Goal: Information Seeking & Learning: Learn about a topic

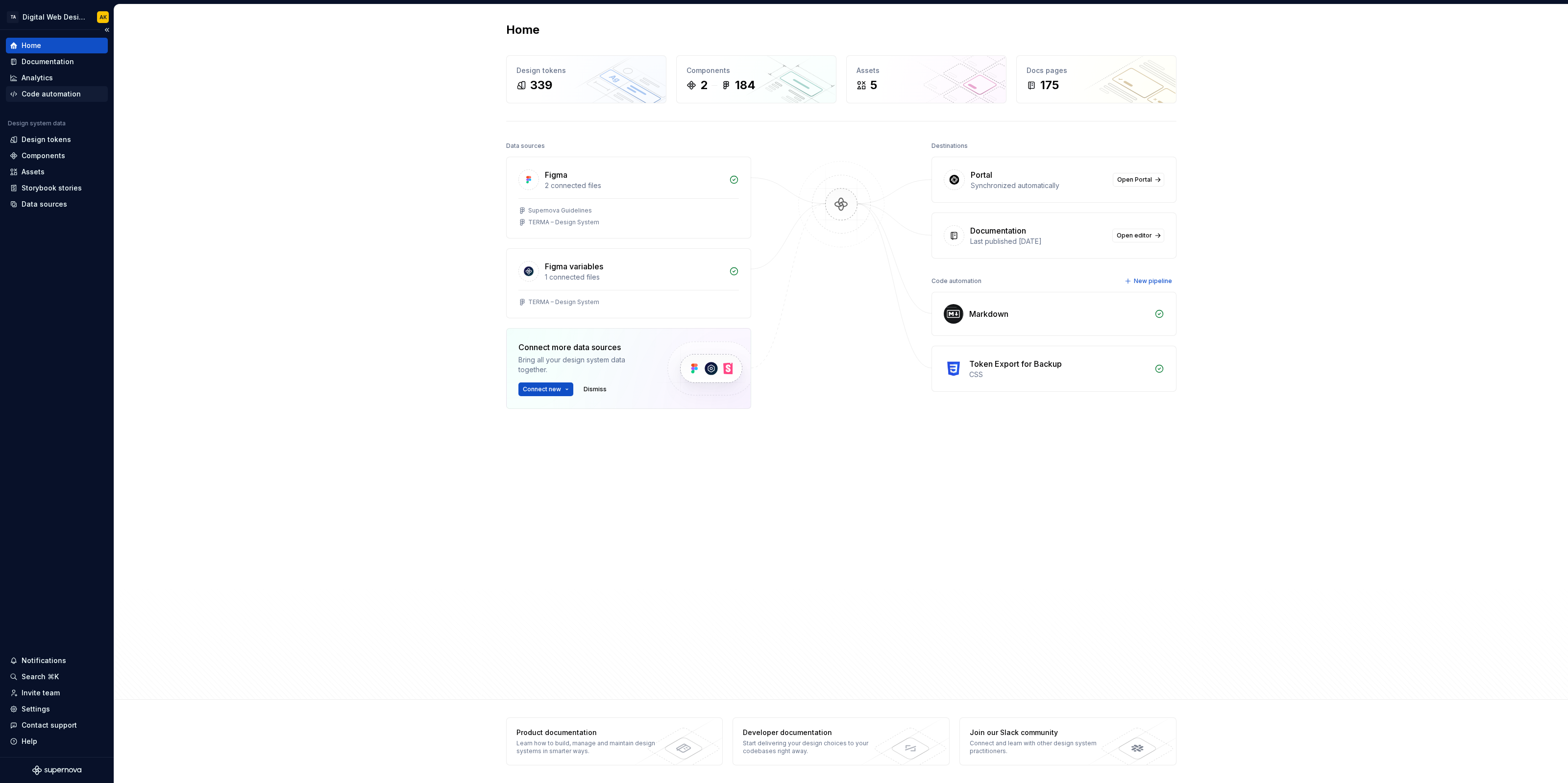
click at [49, 99] on div "Code automation" at bounding box center [57, 94] width 102 height 16
click at [49, 61] on div "Documentation" at bounding box center [48, 61] width 52 height 10
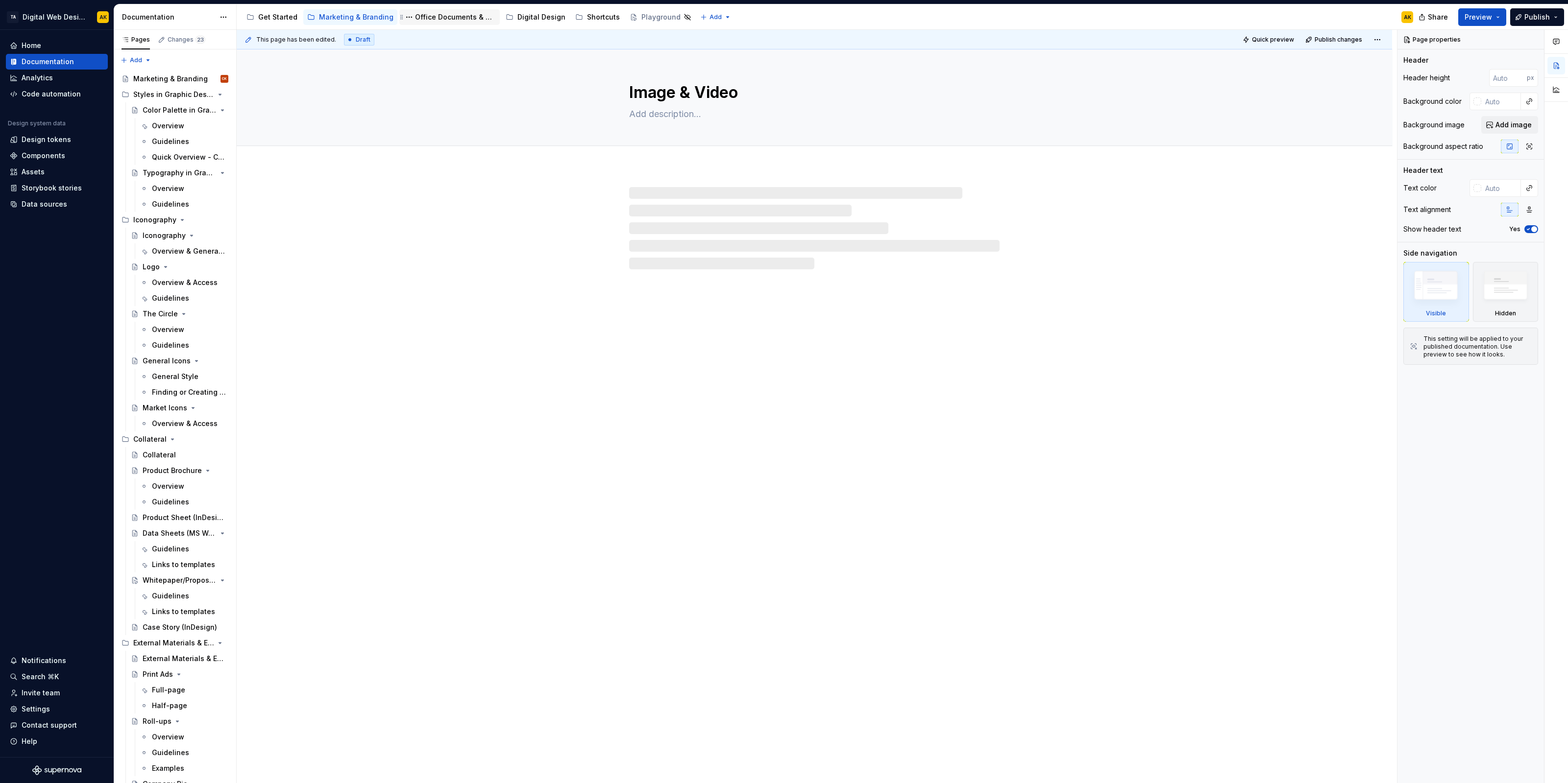
click at [435, 19] on div "Office Documents & Materials" at bounding box center [455, 17] width 81 height 10
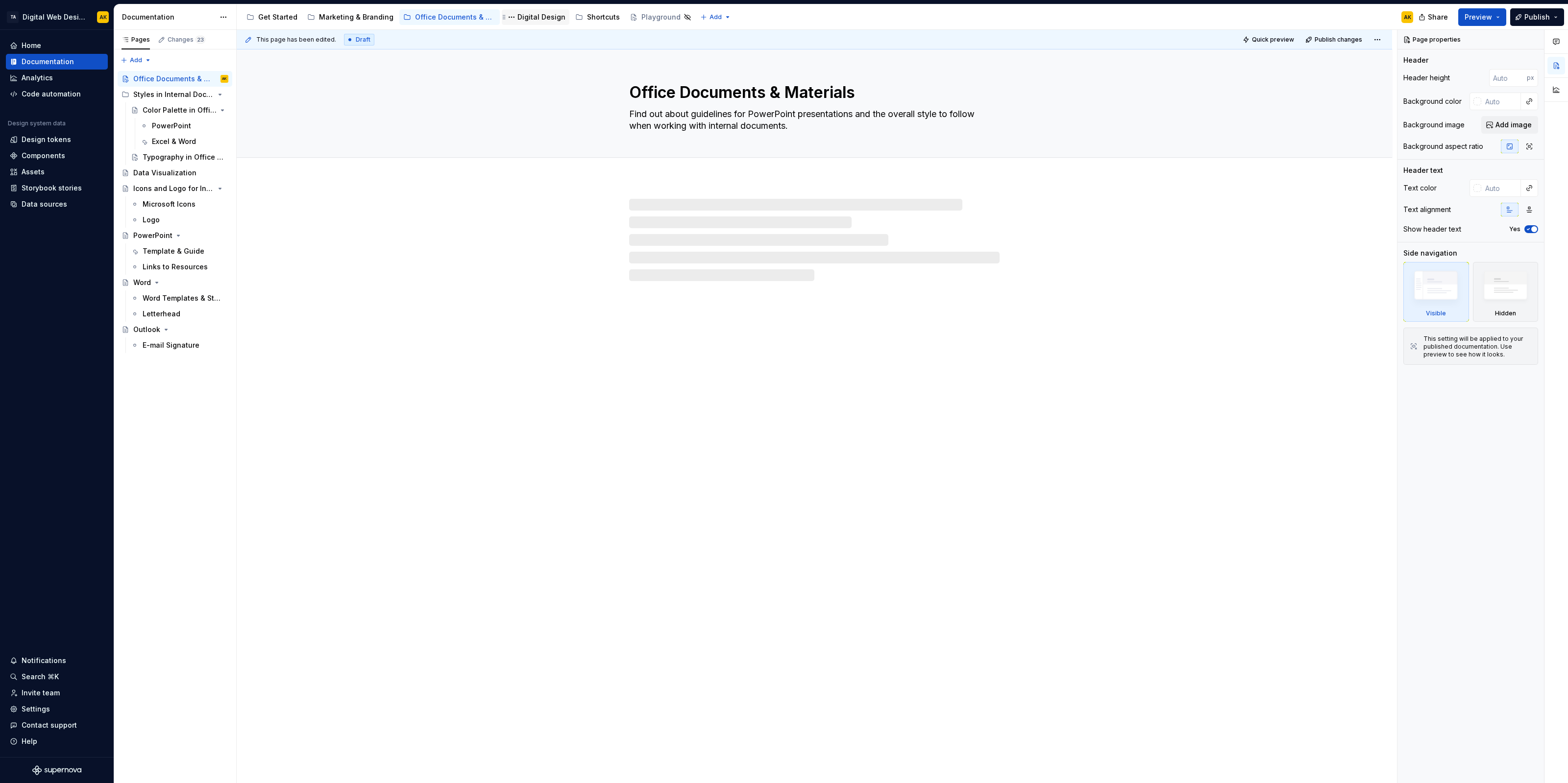
click at [531, 18] on div "Digital Design" at bounding box center [542, 17] width 48 height 10
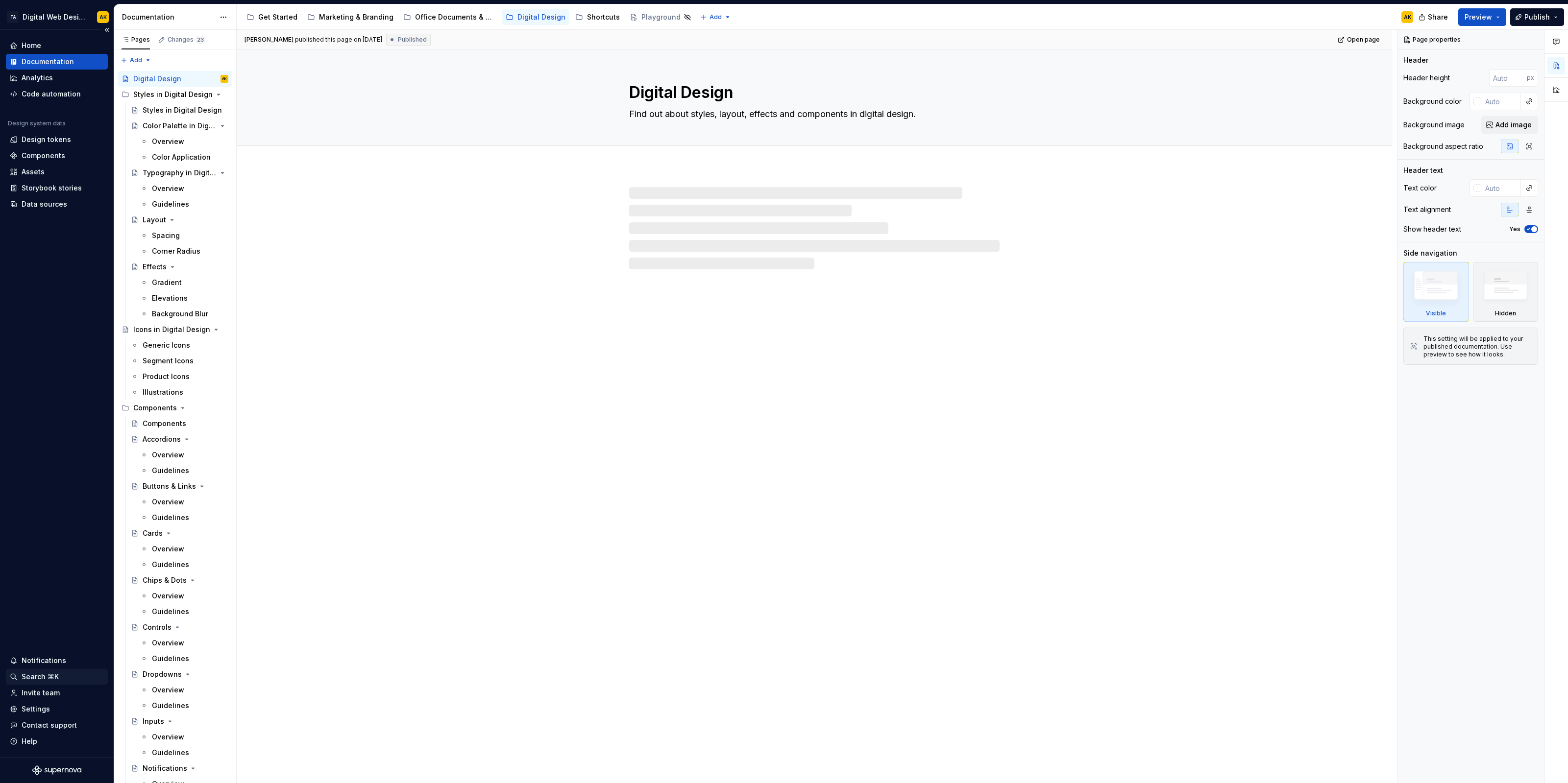
click at [32, 606] on div "Search ⌘K" at bounding box center [57, 677] width 102 height 16
type textarea "*"
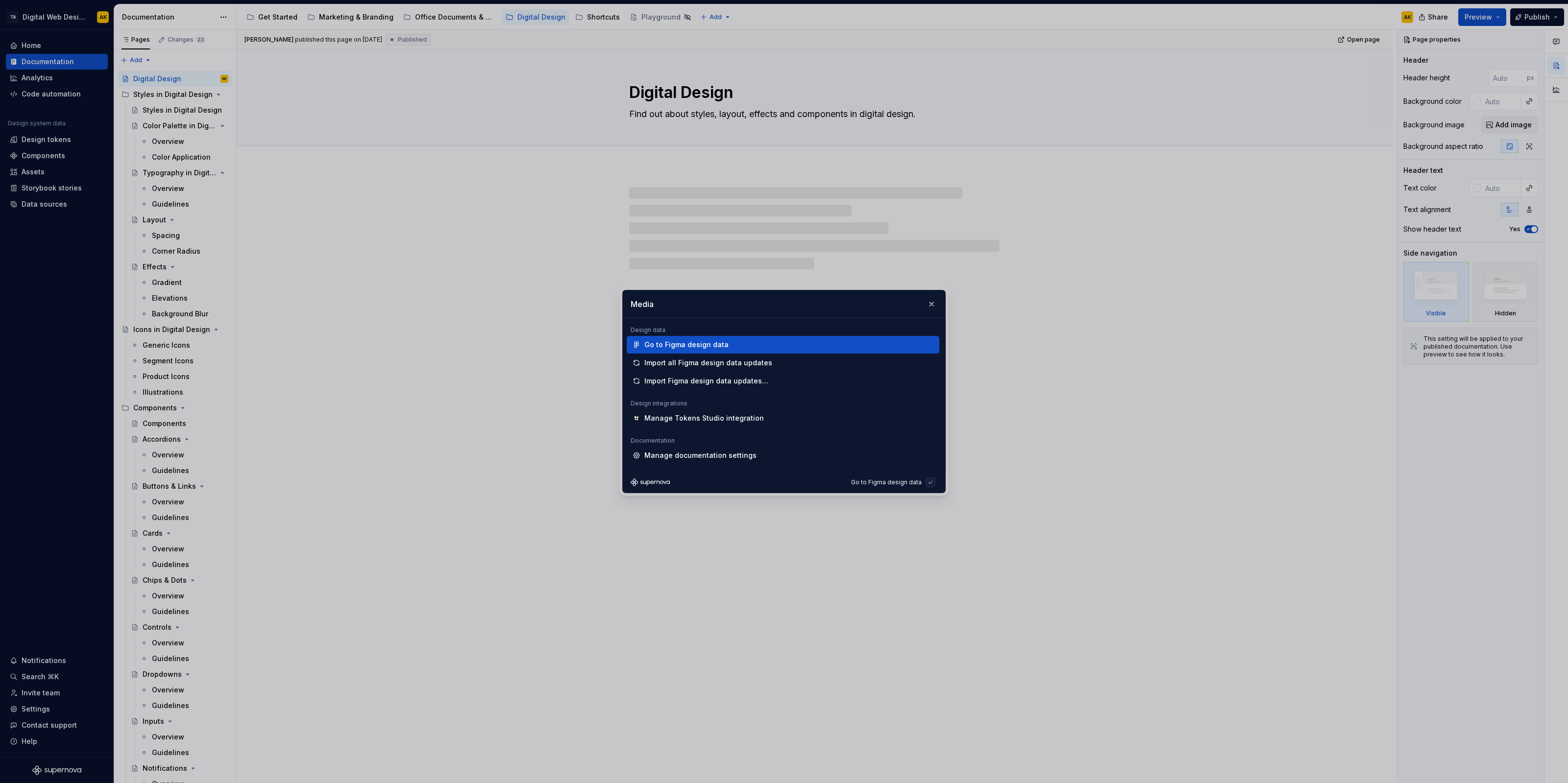
type input "Media"
type textarea "*"
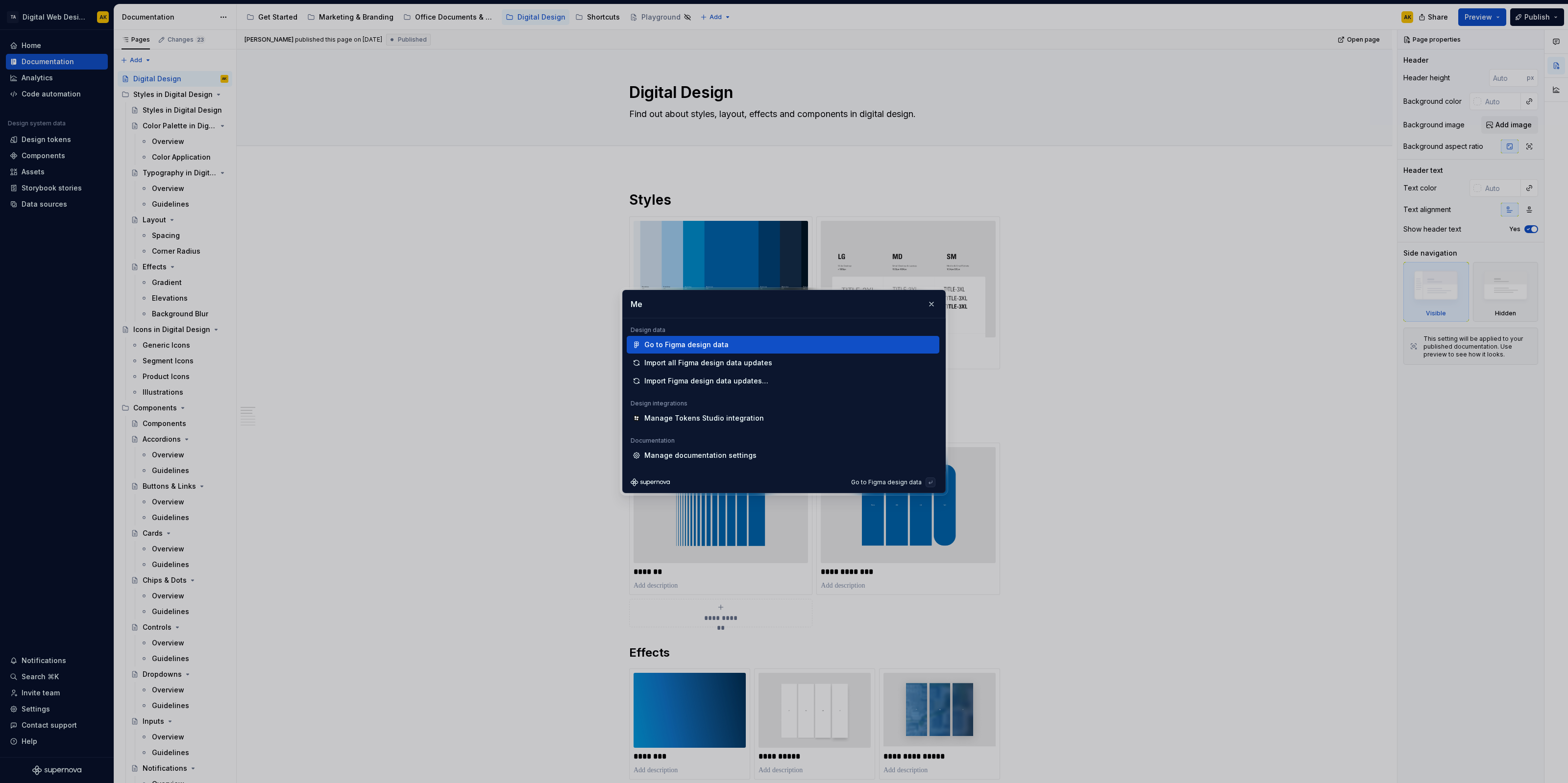
type input "M"
click at [934, 299] on button "button" at bounding box center [932, 304] width 14 height 14
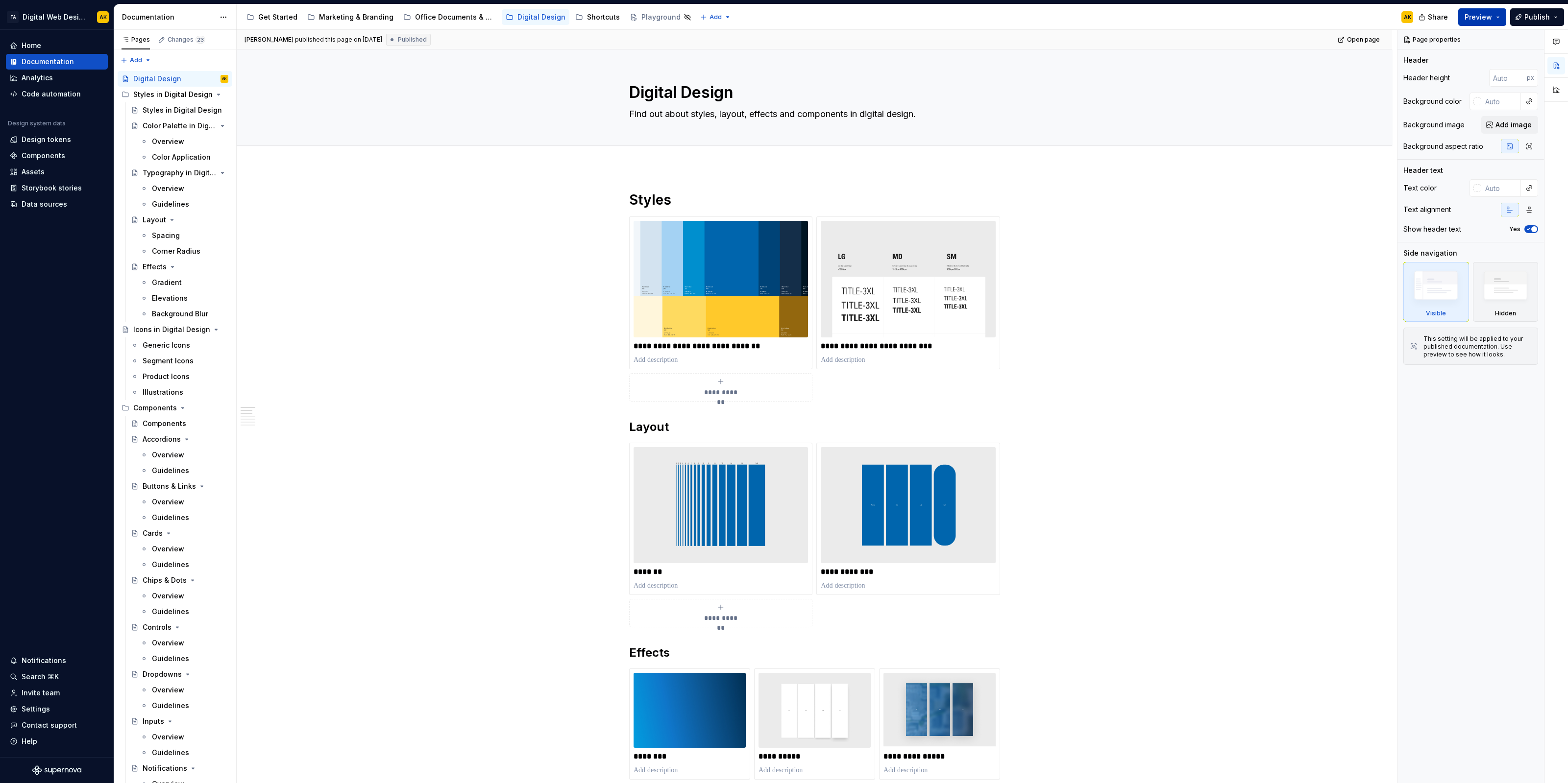
click at [1286, 14] on span "Preview" at bounding box center [1478, 17] width 28 height 10
click at [1286, 43] on span "Open page" at bounding box center [1473, 45] width 38 height 10
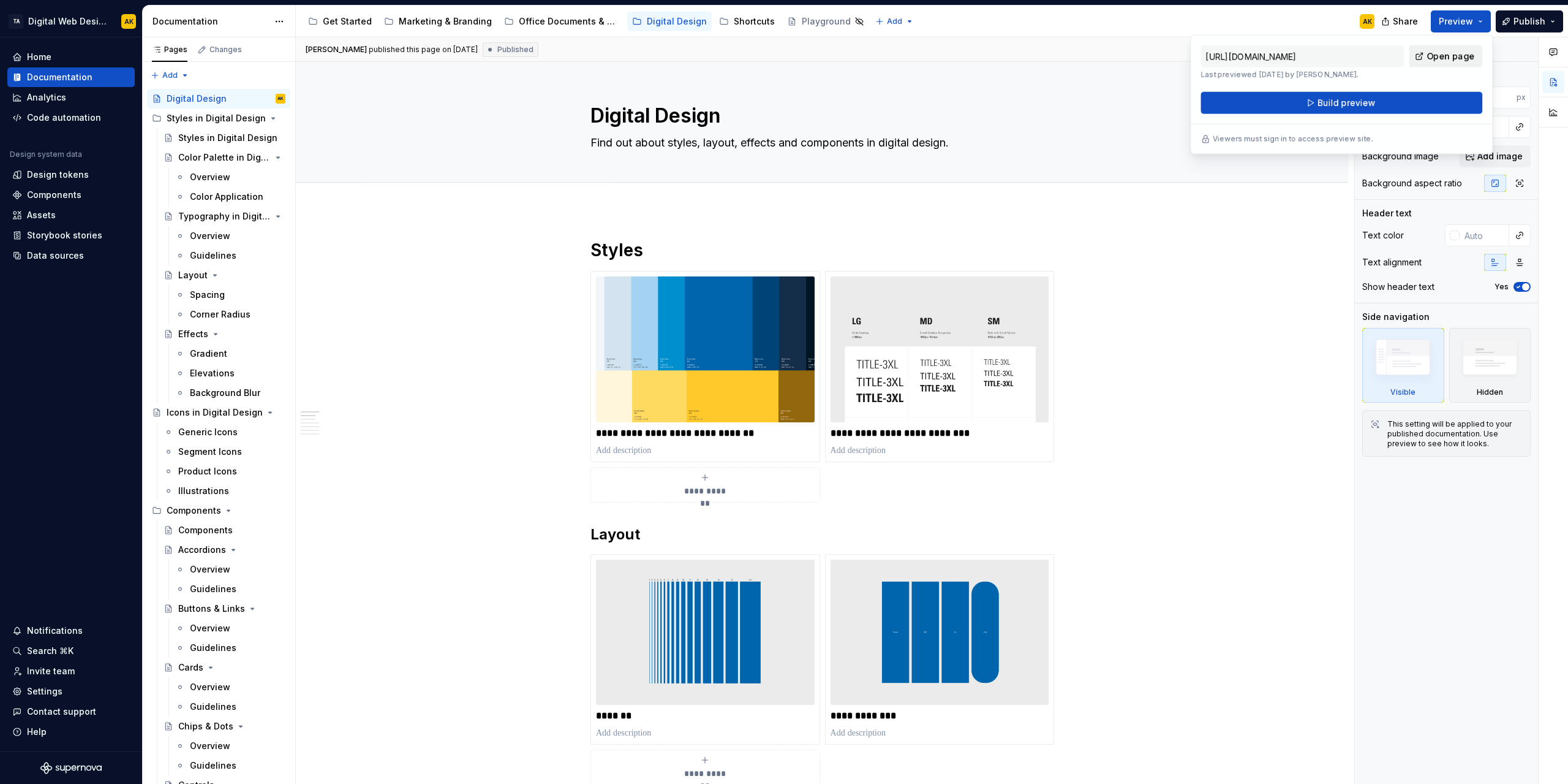
type textarea "*"
